Goal: Information Seeking & Learning: Compare options

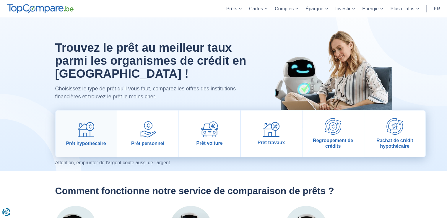
click at [87, 131] on img at bounding box center [86, 129] width 17 height 17
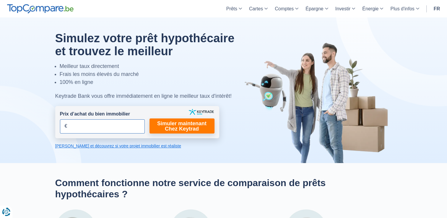
click at [87, 131] on input "Prix d’achat du bien immobilier" at bounding box center [102, 126] width 85 height 14
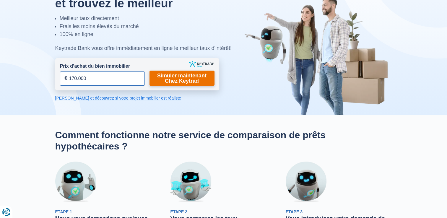
scroll to position [42, 0]
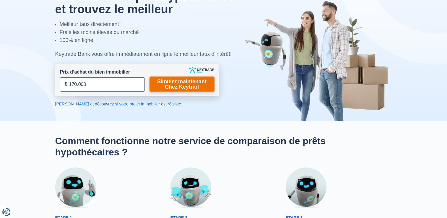
type input "170.000"
click at [179, 78] on link "Simuler maintenant Chez Keytrad" at bounding box center [181, 84] width 65 height 15
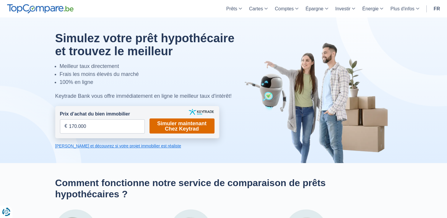
click at [179, 129] on link "Simuler maintenant Chez Keytrad" at bounding box center [181, 125] width 65 height 15
click at [180, 96] on div "Keytrade Bank vous offre immédiatement en ligne le meilleur taux d'intérêt!" at bounding box center [151, 96] width 193 height 8
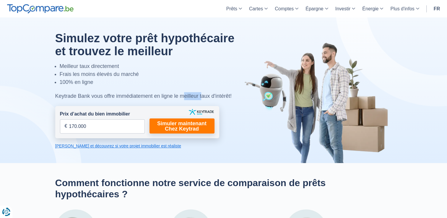
click at [180, 96] on div "Keytrade Bank vous offre immédiatement en ligne le meilleur taux d'intérêt!" at bounding box center [151, 96] width 193 height 8
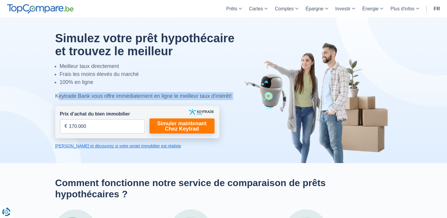
click at [180, 96] on div "Keytrade Bank vous offre immédiatement en ligne le meilleur taux d'intérêt!" at bounding box center [151, 96] width 193 height 8
click at [154, 97] on div "Keytrade Bank vous offre immédiatement en ligne le meilleur taux d'intérêt!" at bounding box center [151, 96] width 193 height 8
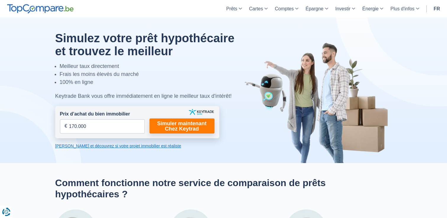
click at [96, 145] on link "[PERSON_NAME] et découvrez si votre projet immobilier est réaliste" at bounding box center [137, 146] width 164 height 6
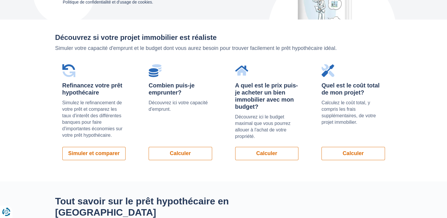
scroll to position [419, 0]
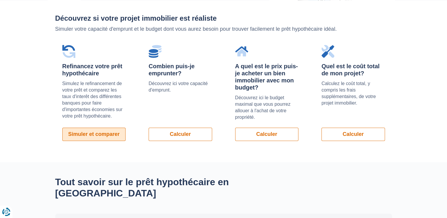
click at [87, 132] on link "Simuler et comparer" at bounding box center [94, 134] width 64 height 13
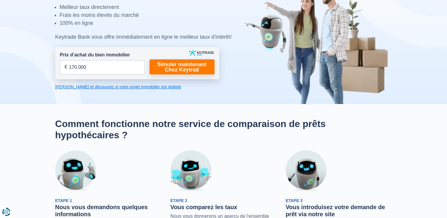
scroll to position [0, 0]
